Goal: Task Accomplishment & Management: Complete application form

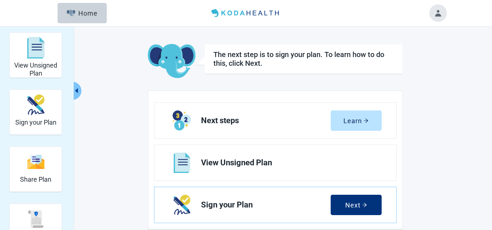
scroll to position [36, 0]
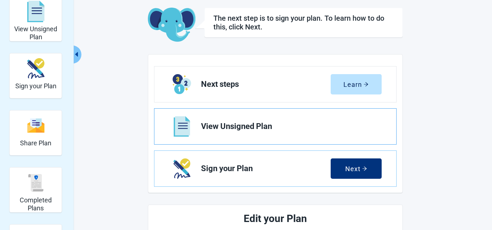
click at [261, 125] on span "View Unsigned Plan" at bounding box center [288, 126] width 175 height 9
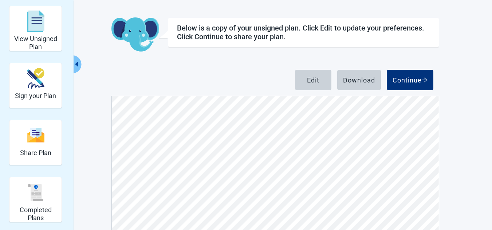
scroll to position [1930, 0]
click at [410, 82] on div "Continue" at bounding box center [409, 79] width 35 height 7
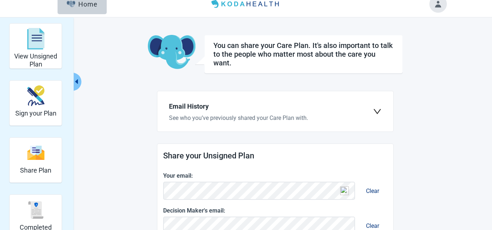
scroll to position [73, 0]
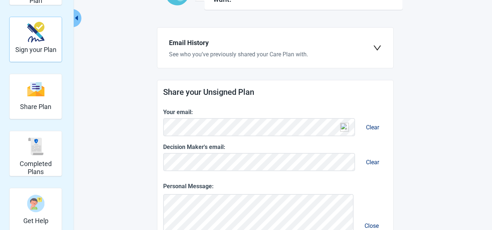
click at [43, 46] on div "Sign your Plan" at bounding box center [35, 40] width 41 height 42
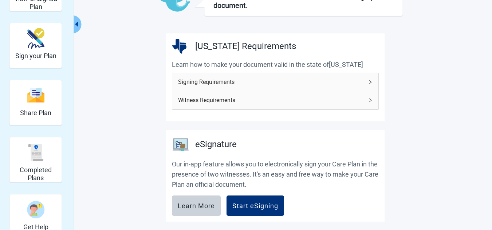
scroll to position [109, 0]
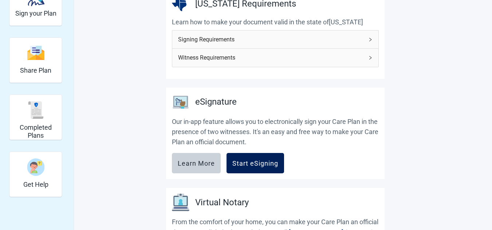
click at [259, 162] on div "Start eSigning" at bounding box center [255, 163] width 46 height 7
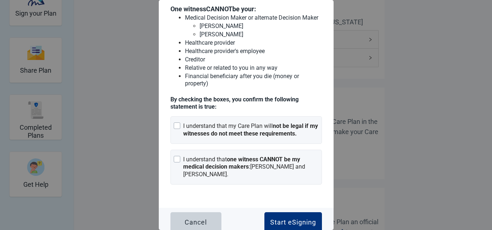
scroll to position [105, 0]
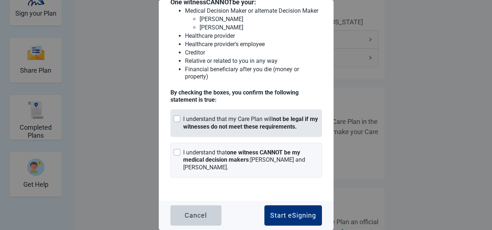
click at [179, 119] on div "Main content" at bounding box center [177, 119] width 7 height 7
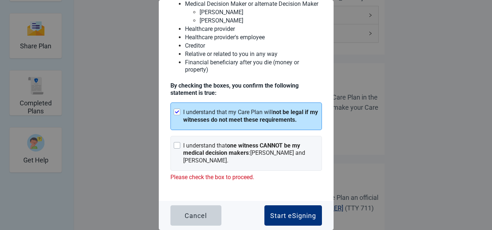
scroll to position [146, 0]
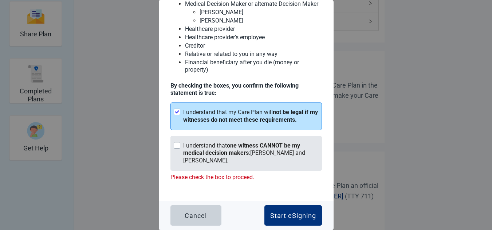
click at [178, 149] on div "Main content" at bounding box center [177, 145] width 7 height 7
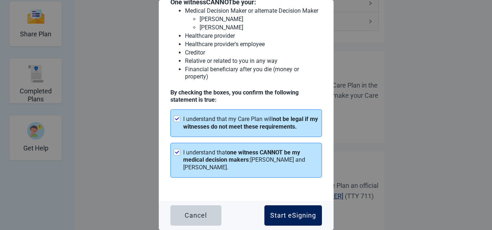
click at [281, 216] on div "Start eSigning" at bounding box center [293, 215] width 46 height 7
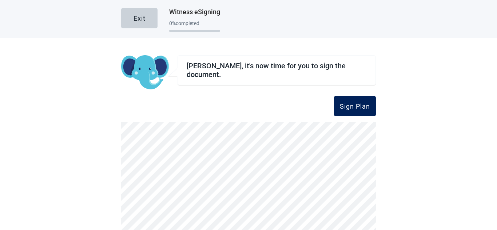
click at [348, 105] on div "Sign Plan" at bounding box center [355, 106] width 30 height 7
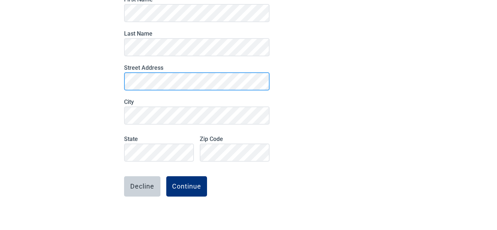
scroll to position [98, 0]
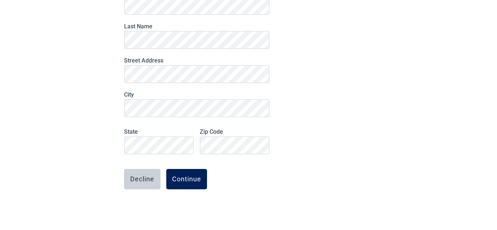
click at [185, 178] on div "Continue" at bounding box center [186, 179] width 29 height 7
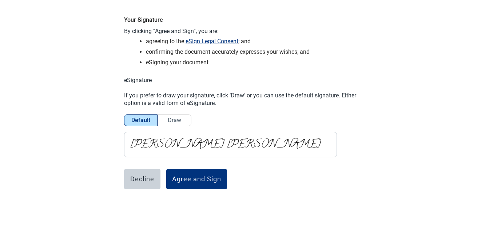
scroll to position [43, 0]
click at [197, 178] on div "Agree and Sign" at bounding box center [196, 179] width 49 height 7
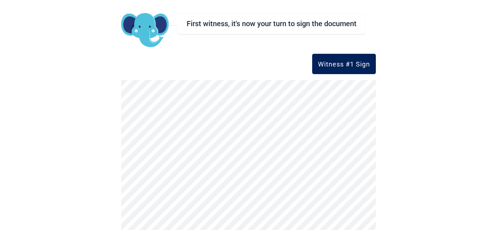
scroll to position [0, 0]
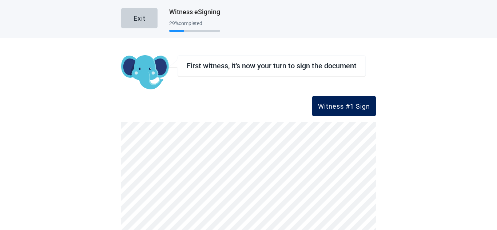
click at [335, 106] on div "Witness #1 Sign" at bounding box center [344, 106] width 52 height 7
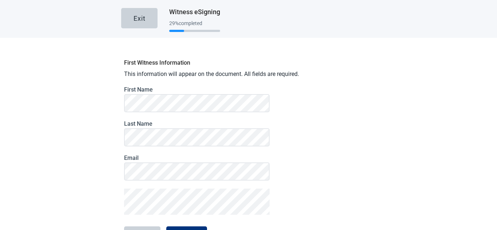
scroll to position [58, 0]
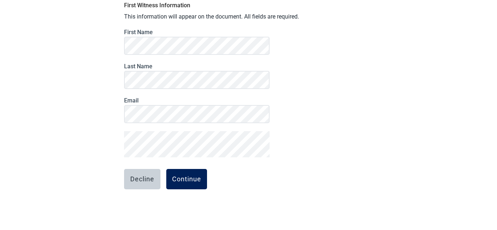
click at [190, 179] on div "Continue" at bounding box center [186, 179] width 29 height 7
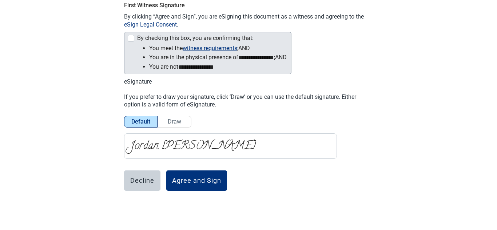
click at [130, 37] on div at bounding box center [131, 38] width 7 height 7
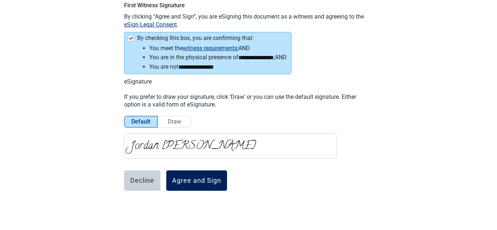
click at [194, 181] on div "Agree and Sign" at bounding box center [196, 180] width 49 height 7
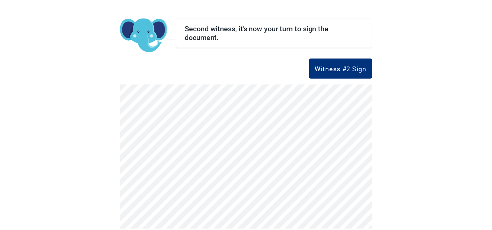
scroll to position [0, 0]
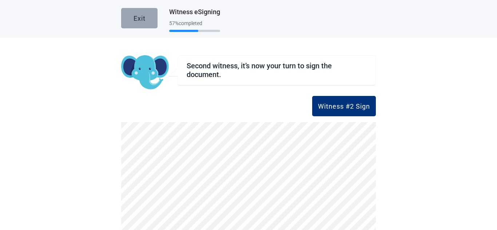
click at [135, 18] on div "Exit" at bounding box center [140, 18] width 12 height 7
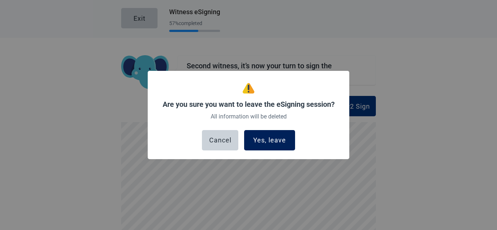
click at [276, 140] on div "Yes, leave" at bounding box center [269, 140] width 33 height 7
